Goal: Task Accomplishment & Management: Complete application form

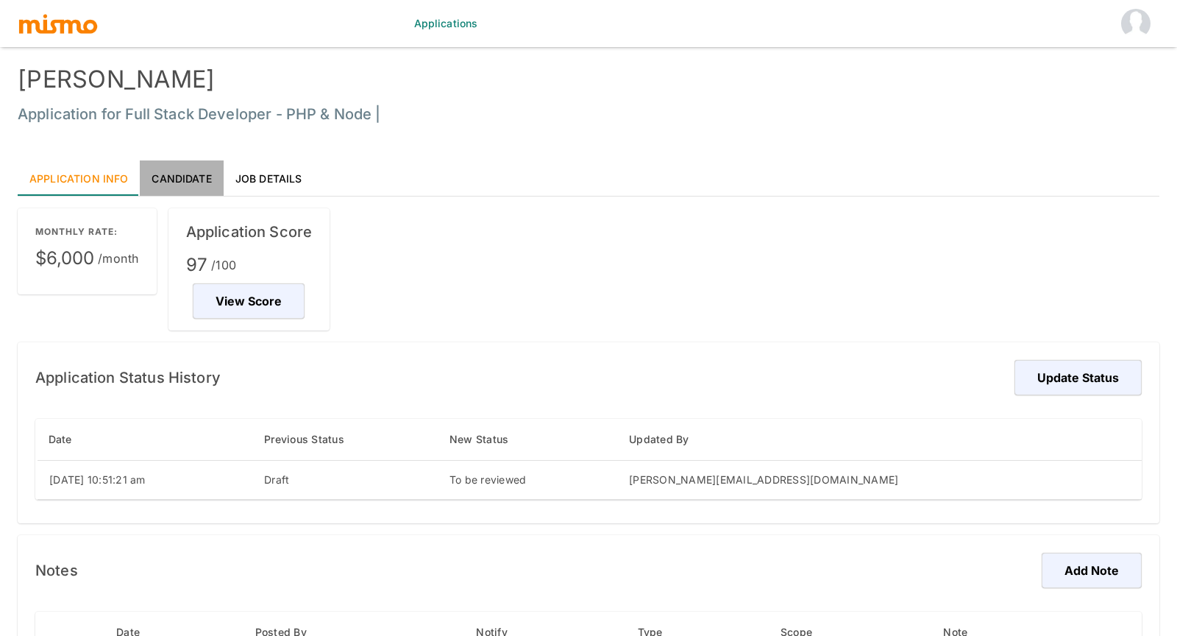
click at [192, 172] on link "Candidate" at bounding box center [181, 177] width 83 height 35
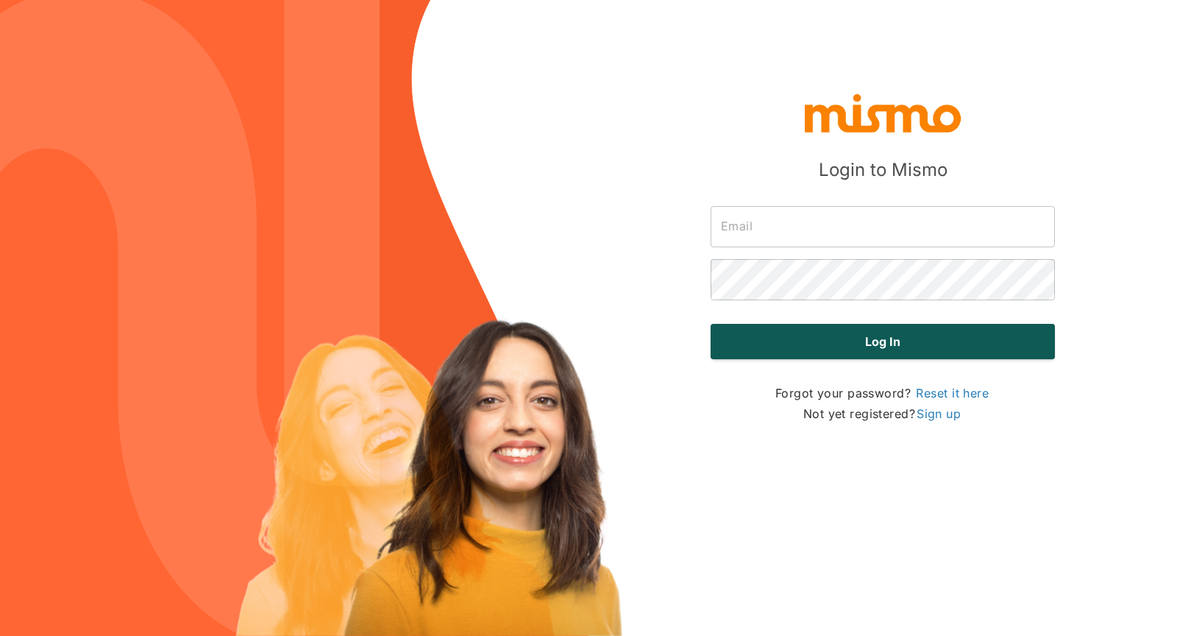
type input "[PERSON_NAME][EMAIL_ADDRESS][DOMAIN_NAME]"
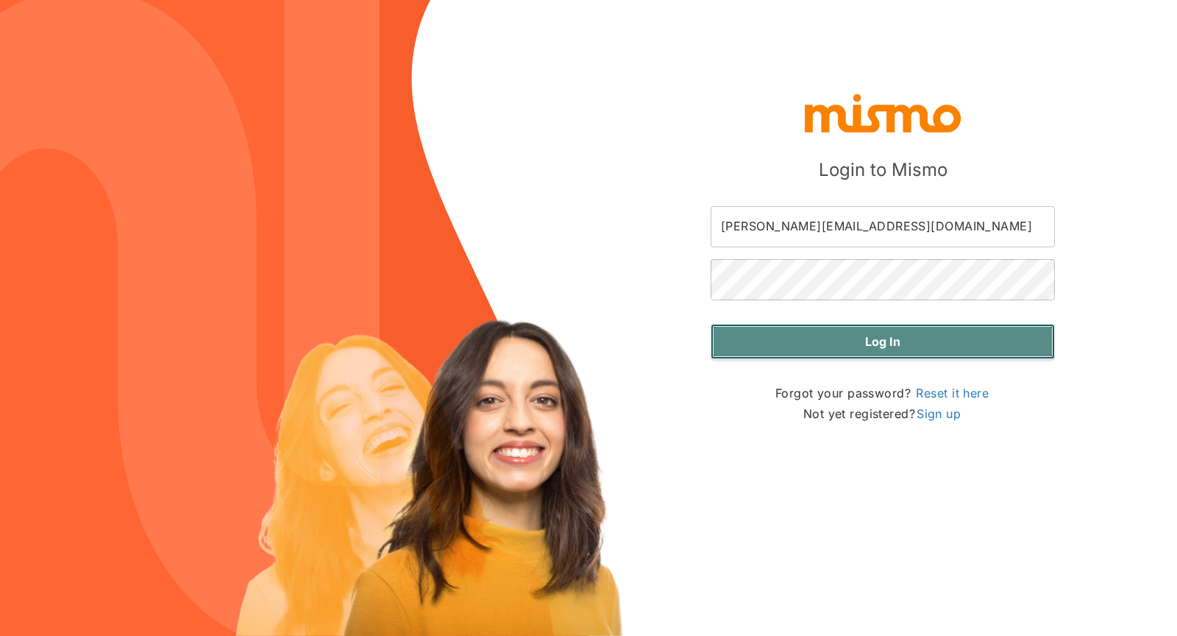
click at [870, 338] on button "Log in" at bounding box center [883, 341] width 344 height 35
